Goal: Transaction & Acquisition: Purchase product/service

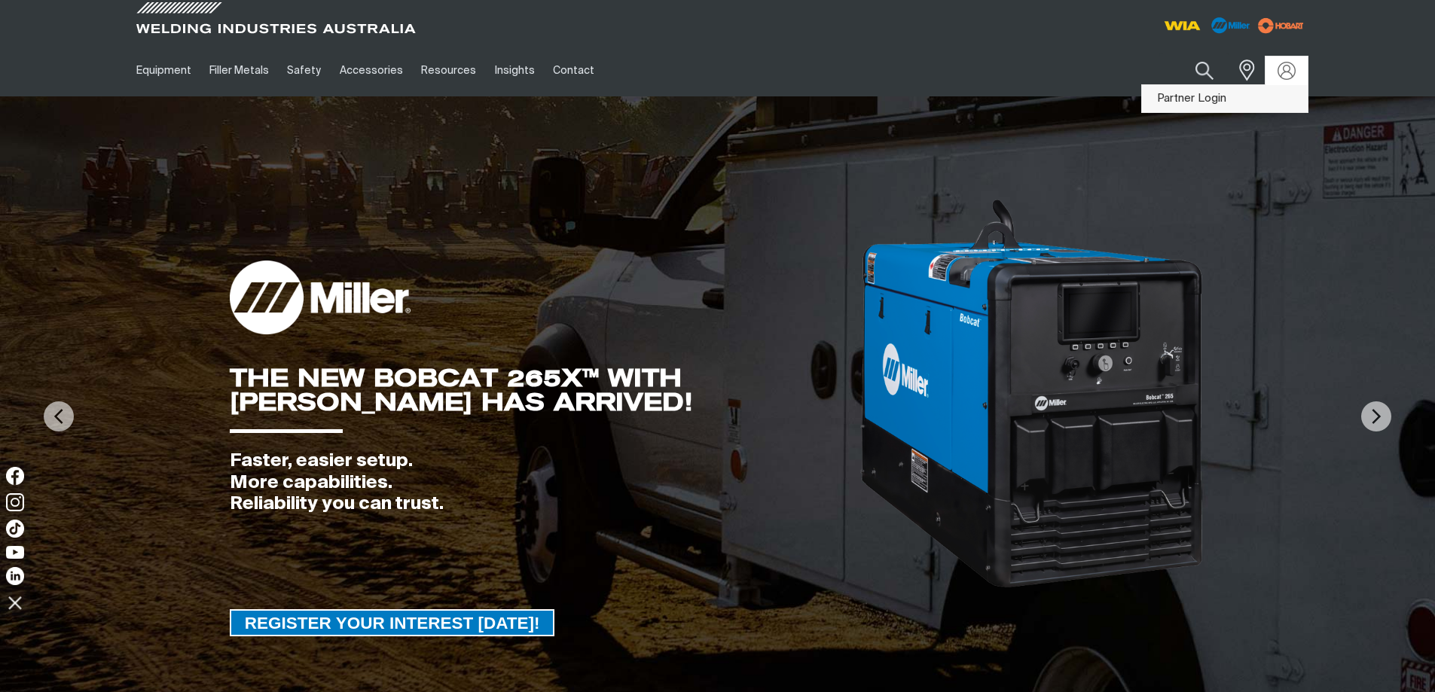
click at [1183, 101] on link "Partner Login" at bounding box center [1225, 99] width 166 height 28
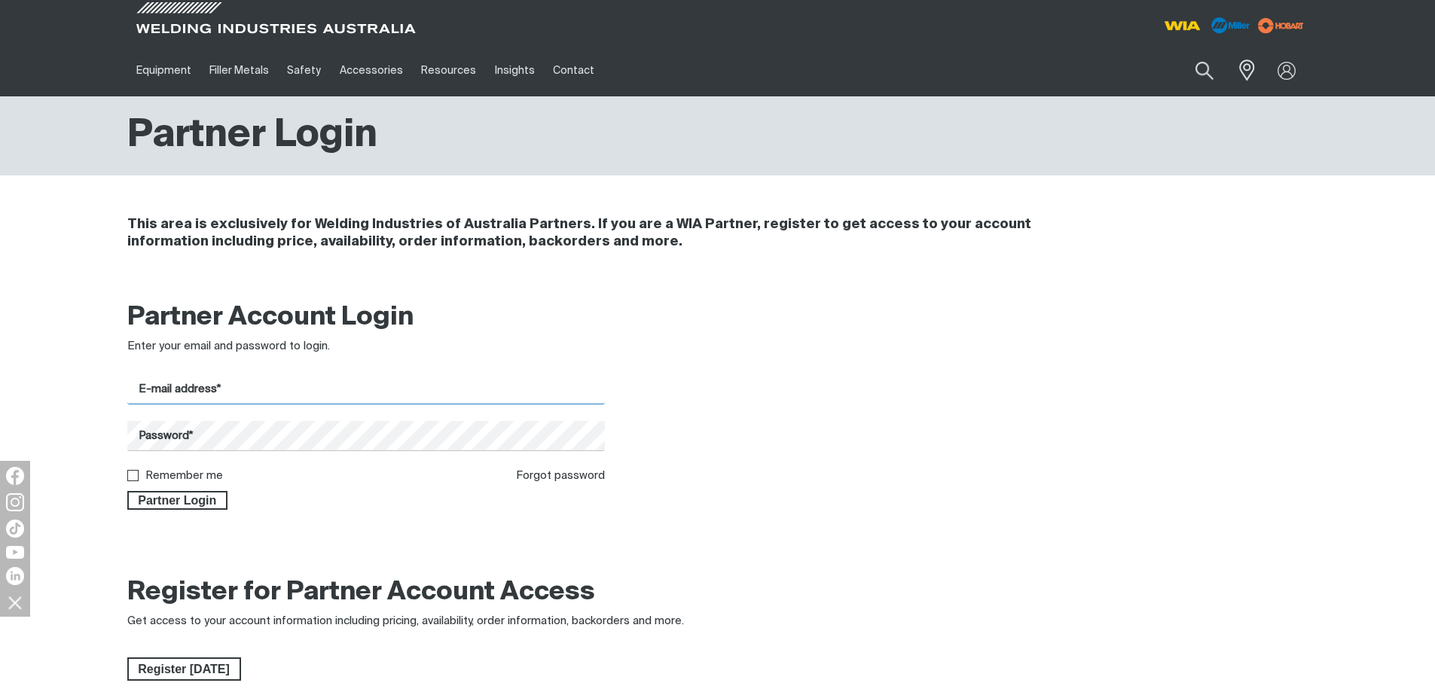
type input "[EMAIL_ADDRESS][DOMAIN_NAME]"
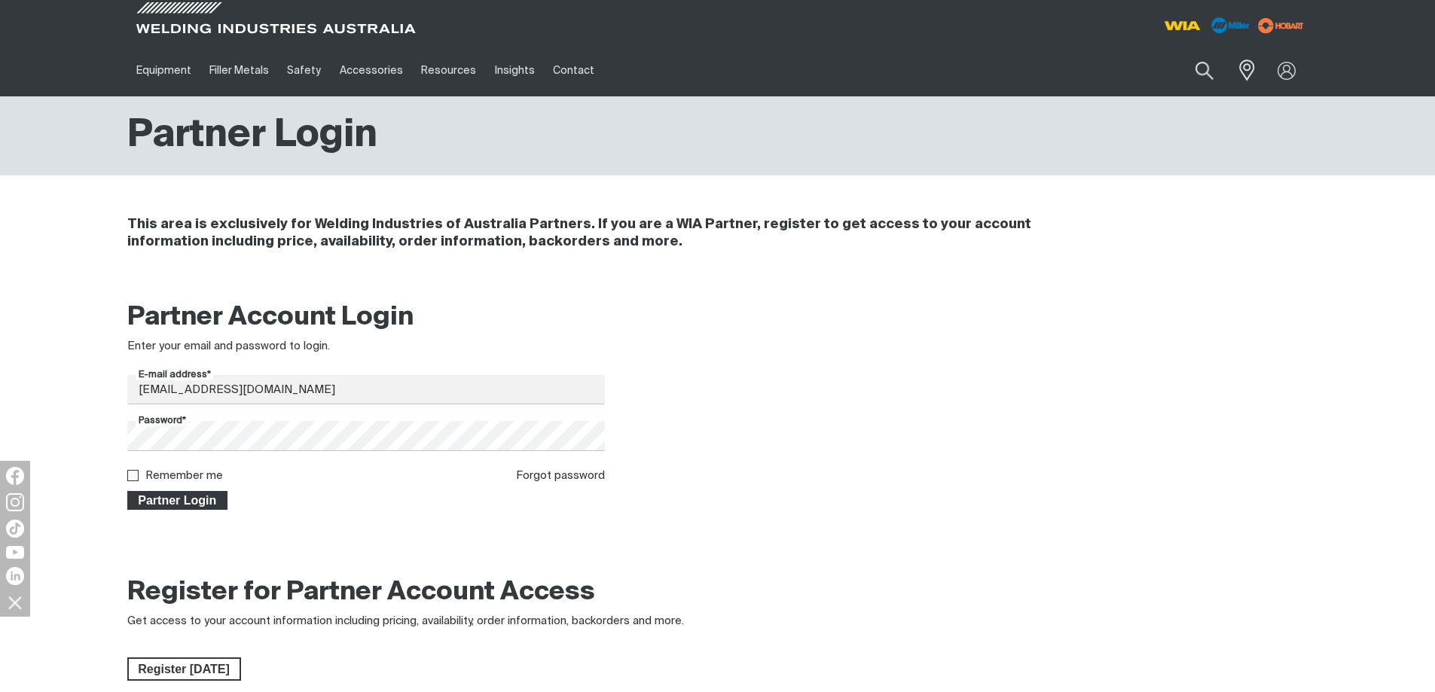
click at [189, 499] on span "Partner Login" at bounding box center [178, 501] width 98 height 20
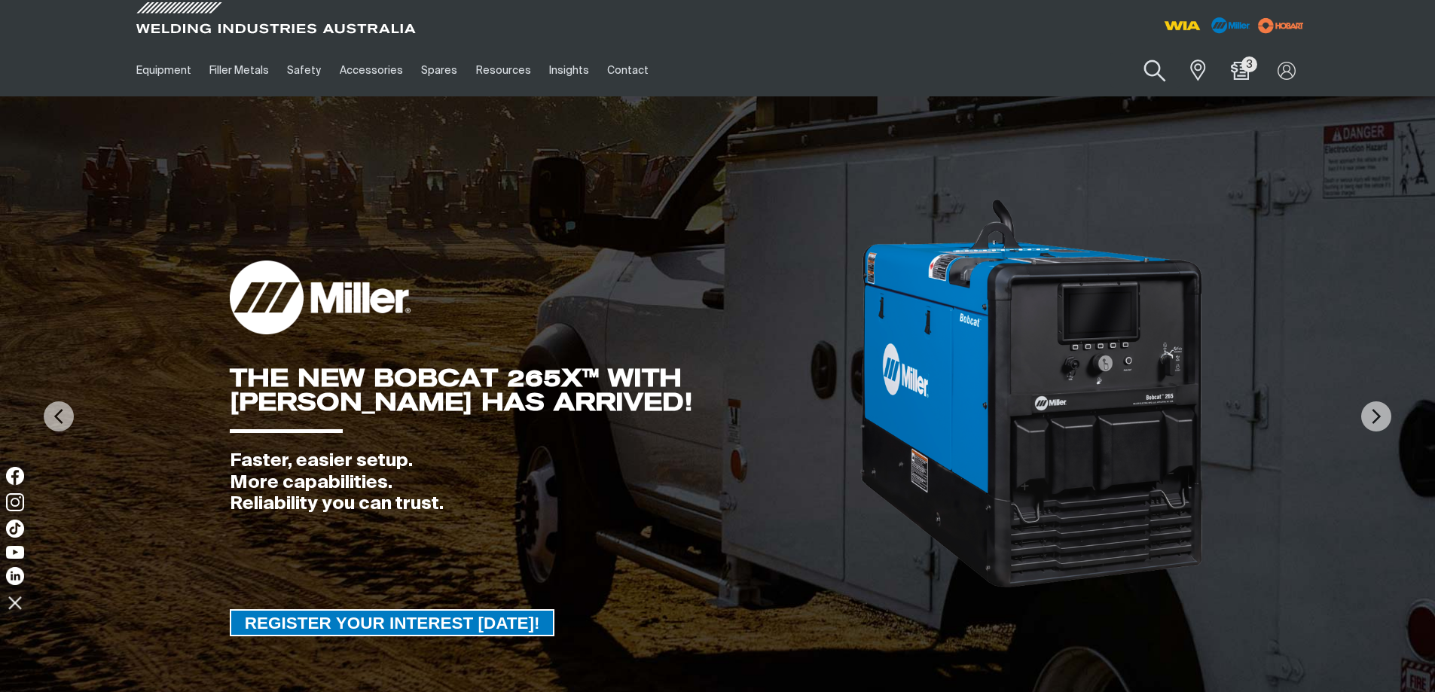
click at [1150, 66] on button "Search products" at bounding box center [1155, 71] width 61 height 43
click at [1030, 72] on input "Search" at bounding box center [1064, 70] width 232 height 34
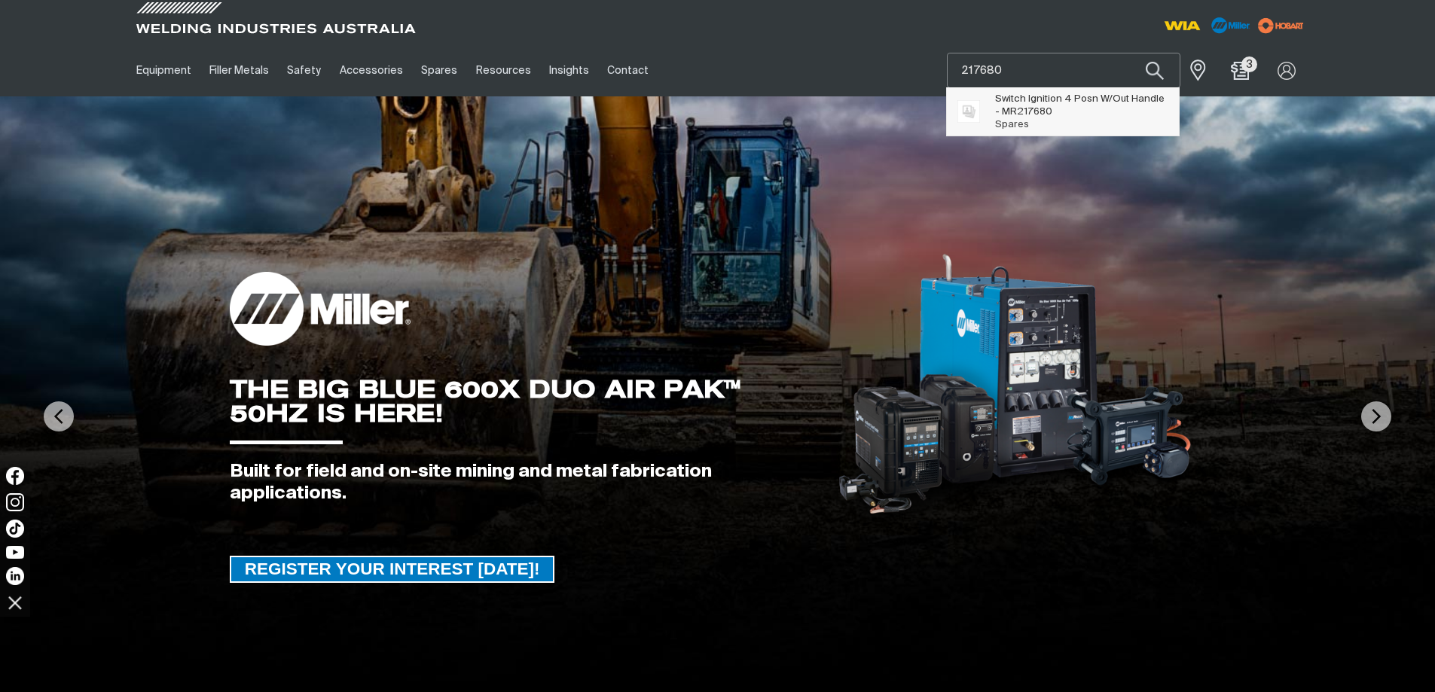
type input "217680"
click at [1052, 113] on span "Switch Ignition 4 Posn W/Out Handle - MR 217680" at bounding box center [1081, 106] width 172 height 26
